Goal: Information Seeking & Learning: Find specific fact

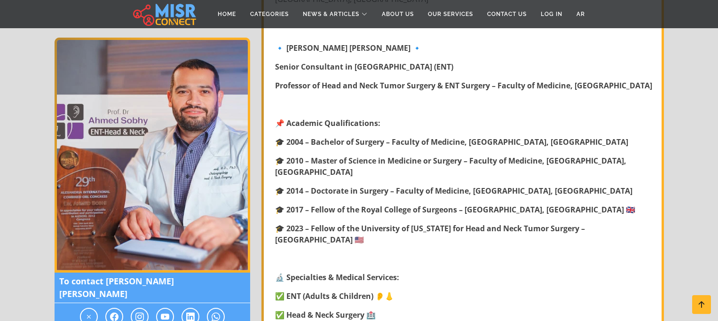
scroll to position [332, 0]
click at [442, 228] on strong "🎓 2023 – Fellow of the University of [US_STATE] for Head and Neck Tumor Surgery…" at bounding box center [430, 233] width 310 height 22
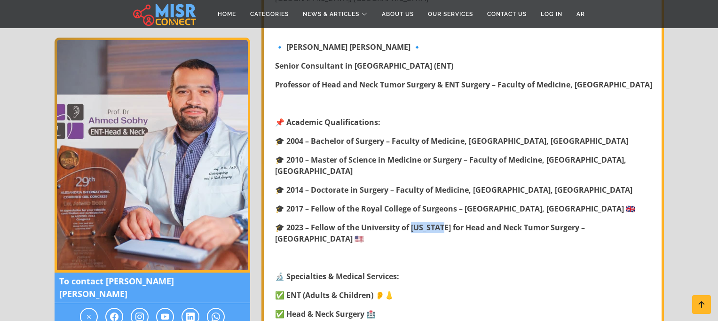
click at [442, 228] on strong "🎓 2023 – Fellow of the University of [US_STATE] for Head and Neck Tumor Surgery…" at bounding box center [430, 233] width 310 height 22
copy strong "klahoma"
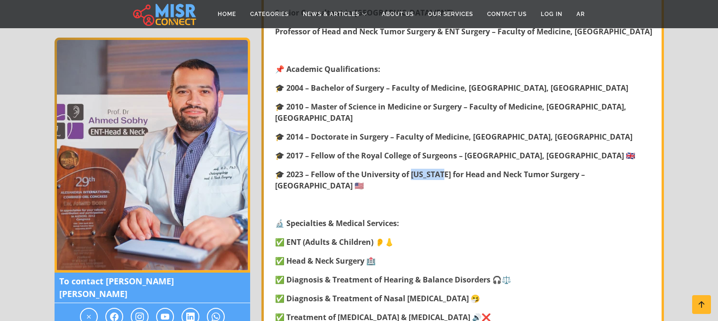
scroll to position [467, 0]
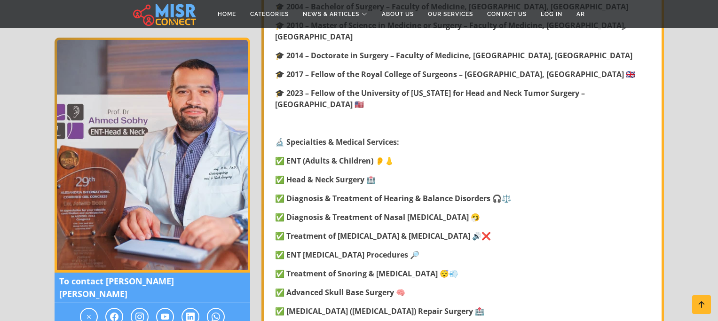
click at [347, 137] on strong "🔬 Specialties & Medical Services:" at bounding box center [337, 142] width 124 height 10
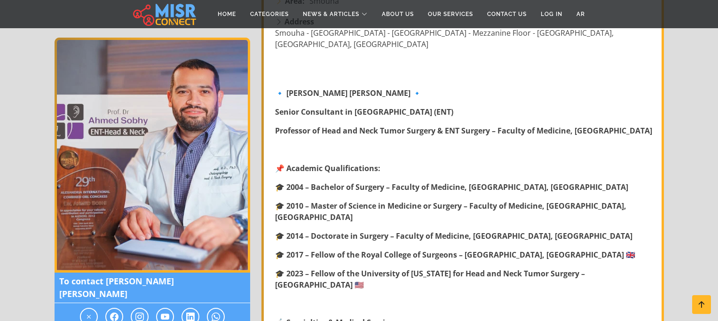
scroll to position [309, 0]
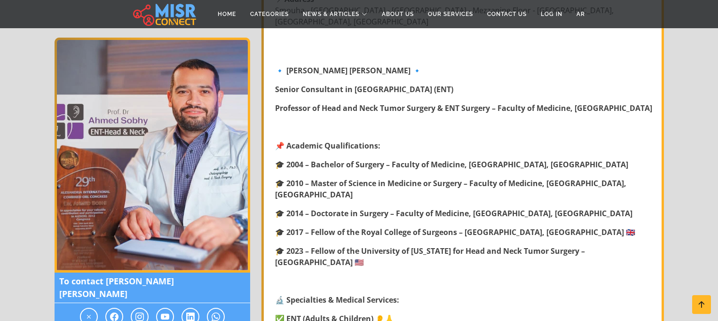
click at [300, 252] on strong "🎓 2023 – Fellow of the University of [US_STATE] for Head and Neck Tumor Surgery…" at bounding box center [430, 257] width 310 height 22
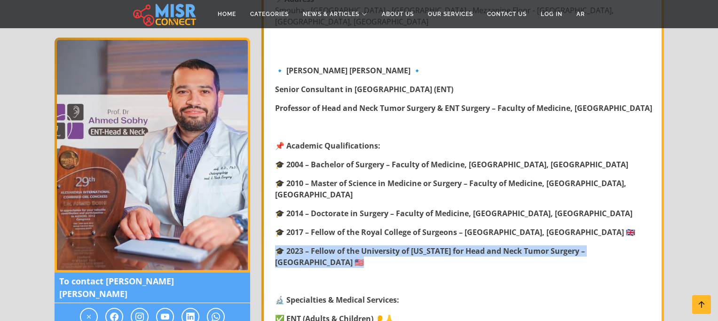
click at [300, 252] on strong "🎓 2023 – Fellow of the University of [US_STATE] for Head and Neck Tumor Surgery…" at bounding box center [430, 257] width 310 height 22
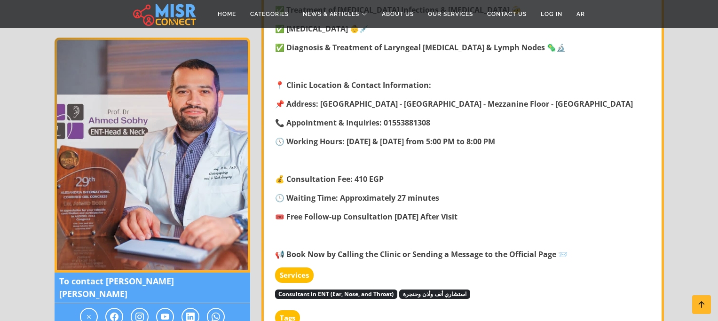
scroll to position [825, 0]
click at [301, 174] on strong "💰 Consultation Fee: 410 EGP" at bounding box center [329, 179] width 109 height 10
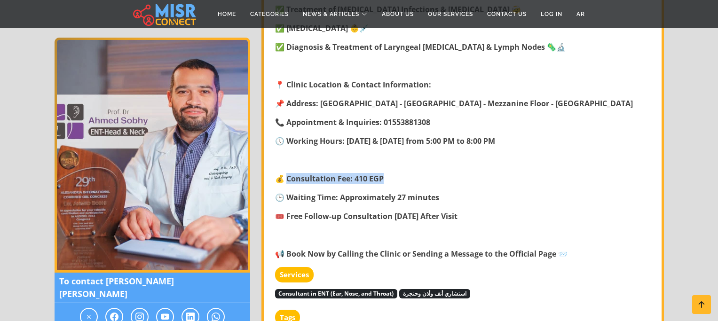
drag, startPoint x: 301, startPoint y: 169, endPoint x: 422, endPoint y: 170, distance: 121.3
click at [422, 173] on p "💰 Consultation Fee: 410 EGP" at bounding box center [463, 178] width 377 height 11
click at [359, 174] on strong "💰 Consultation Fee: 410 EGP" at bounding box center [329, 179] width 109 height 10
drag, startPoint x: 359, startPoint y: 168, endPoint x: 369, endPoint y: 168, distance: 10.3
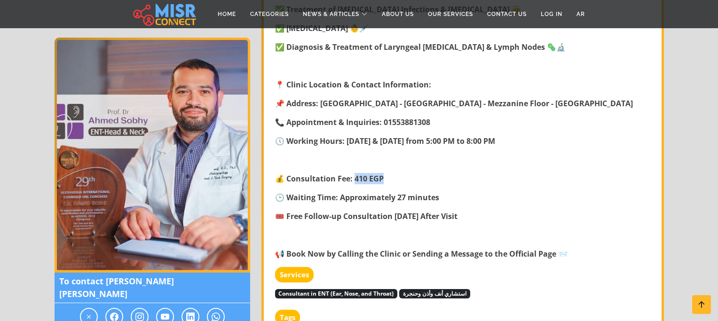
click at [369, 174] on strong "💰 Consultation Fee: 410 EGP" at bounding box center [329, 179] width 109 height 10
copy strong "10 EGP"
click at [470, 154] on p at bounding box center [463, 159] width 377 height 11
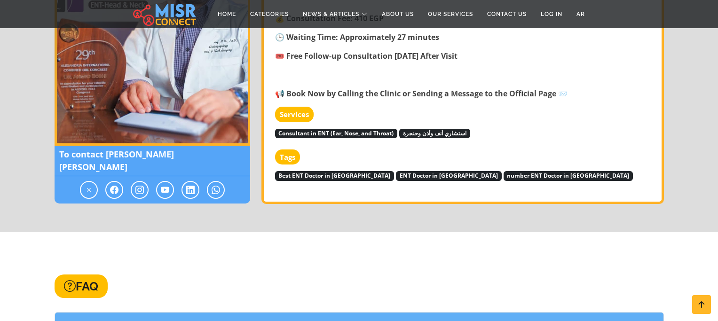
scroll to position [1125, 0]
